Goal: Find specific page/section: Find specific page/section

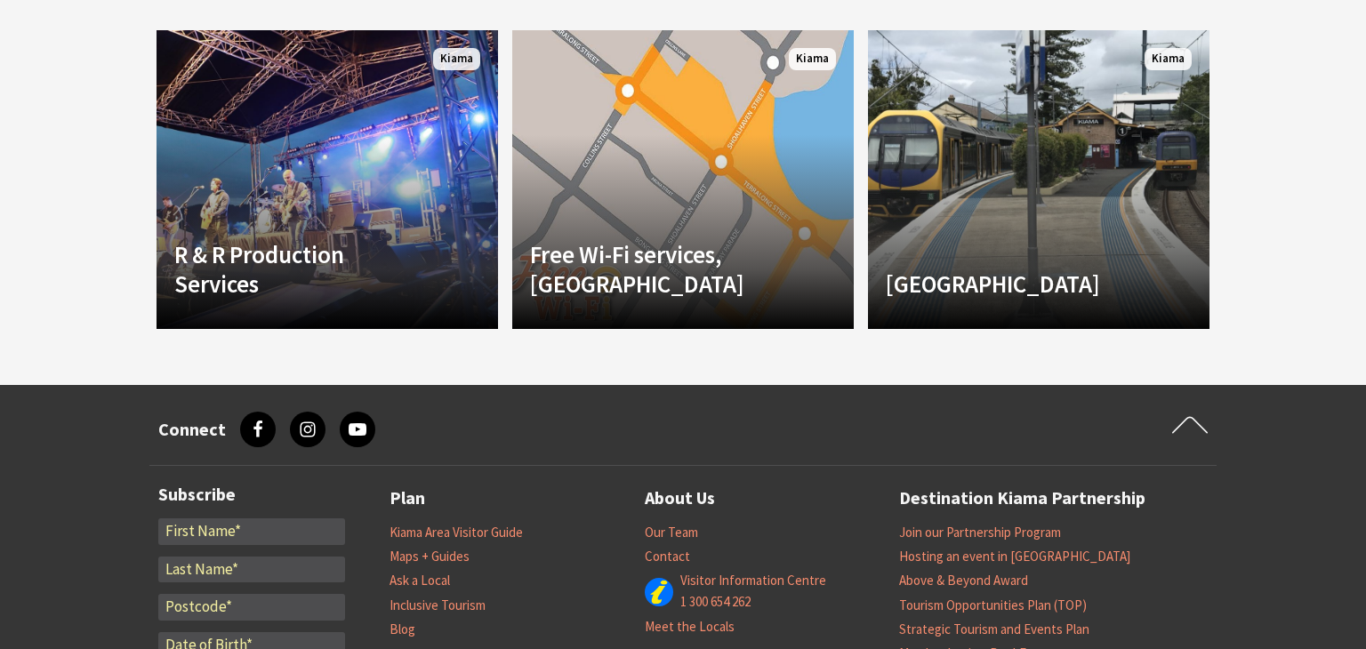
scroll to position [1316, 0]
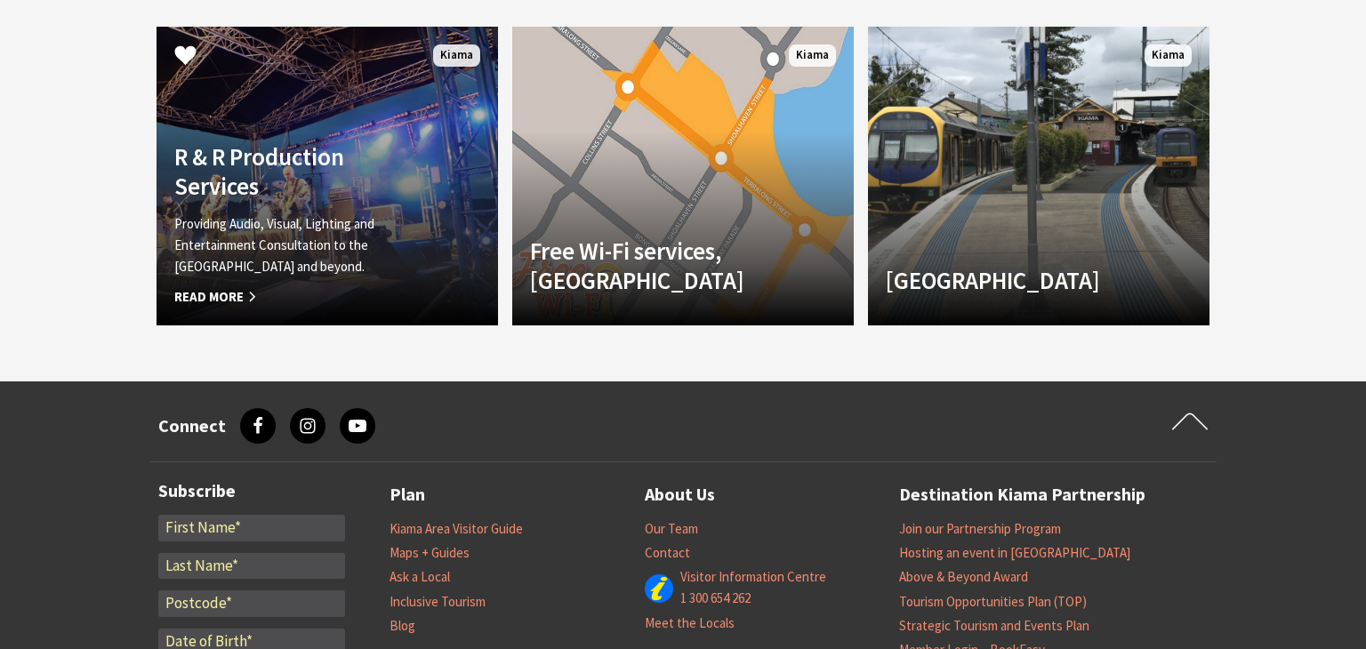
click at [332, 189] on h4 "R & R Production Services" at bounding box center [301, 171] width 254 height 58
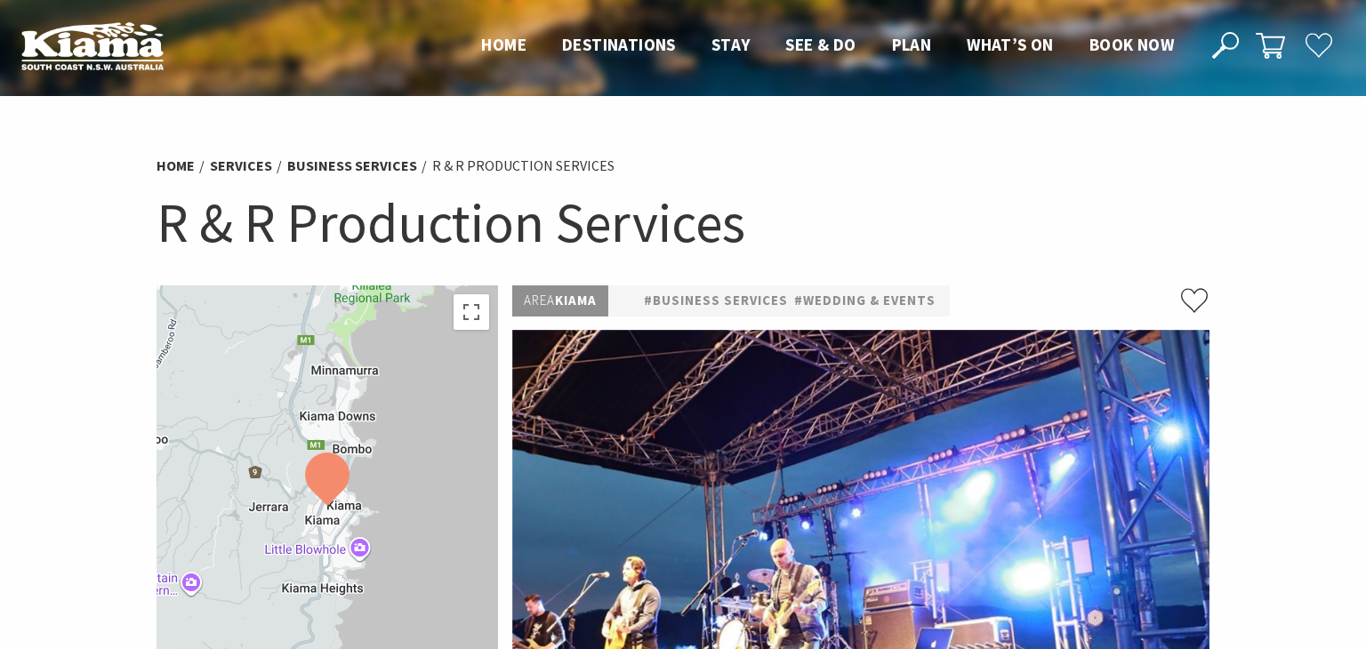
scroll to position [9, 0]
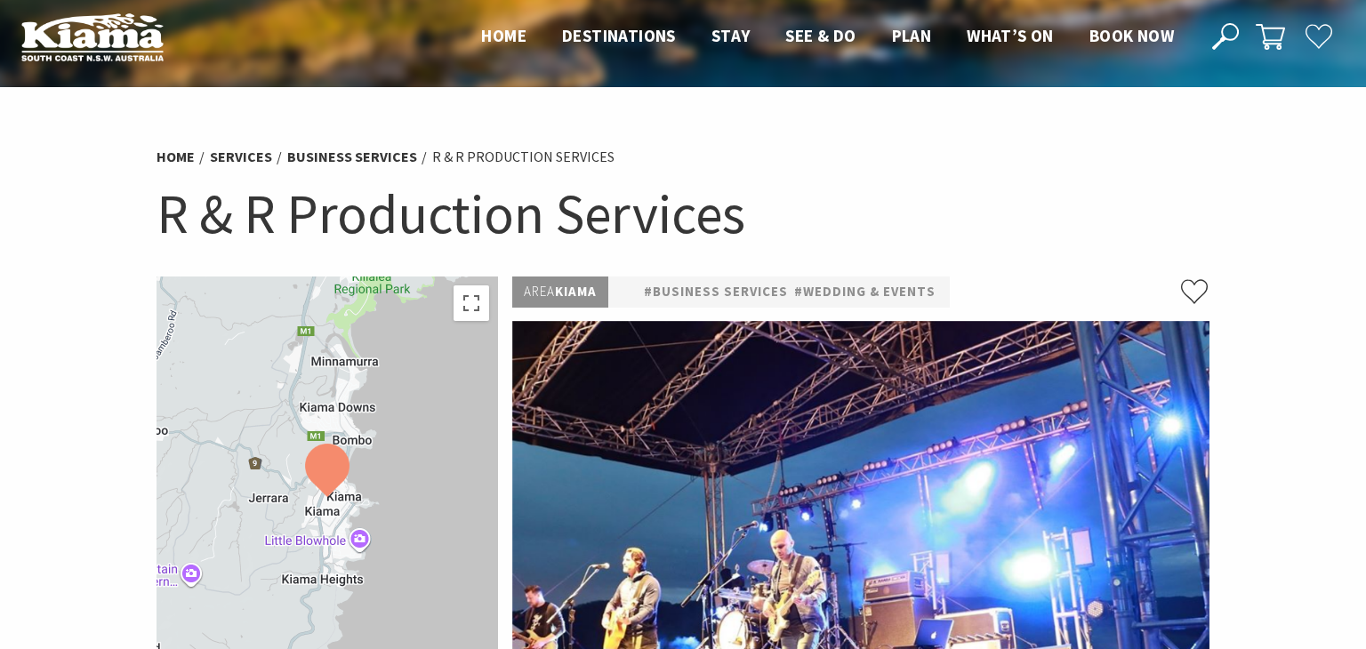
click at [1032, 155] on ul "Home Services Business Services R & R Production Services" at bounding box center [683, 157] width 1053 height 24
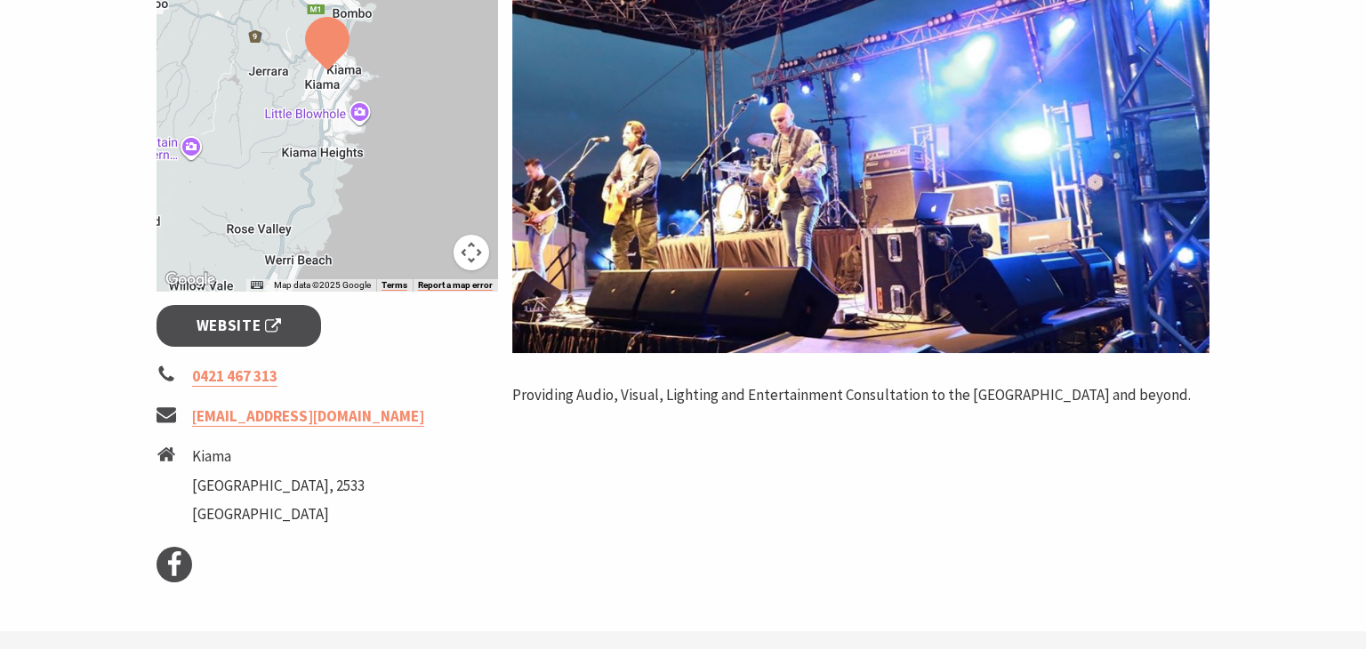
scroll to position [471, 0]
